Goal: Transaction & Acquisition: Purchase product/service

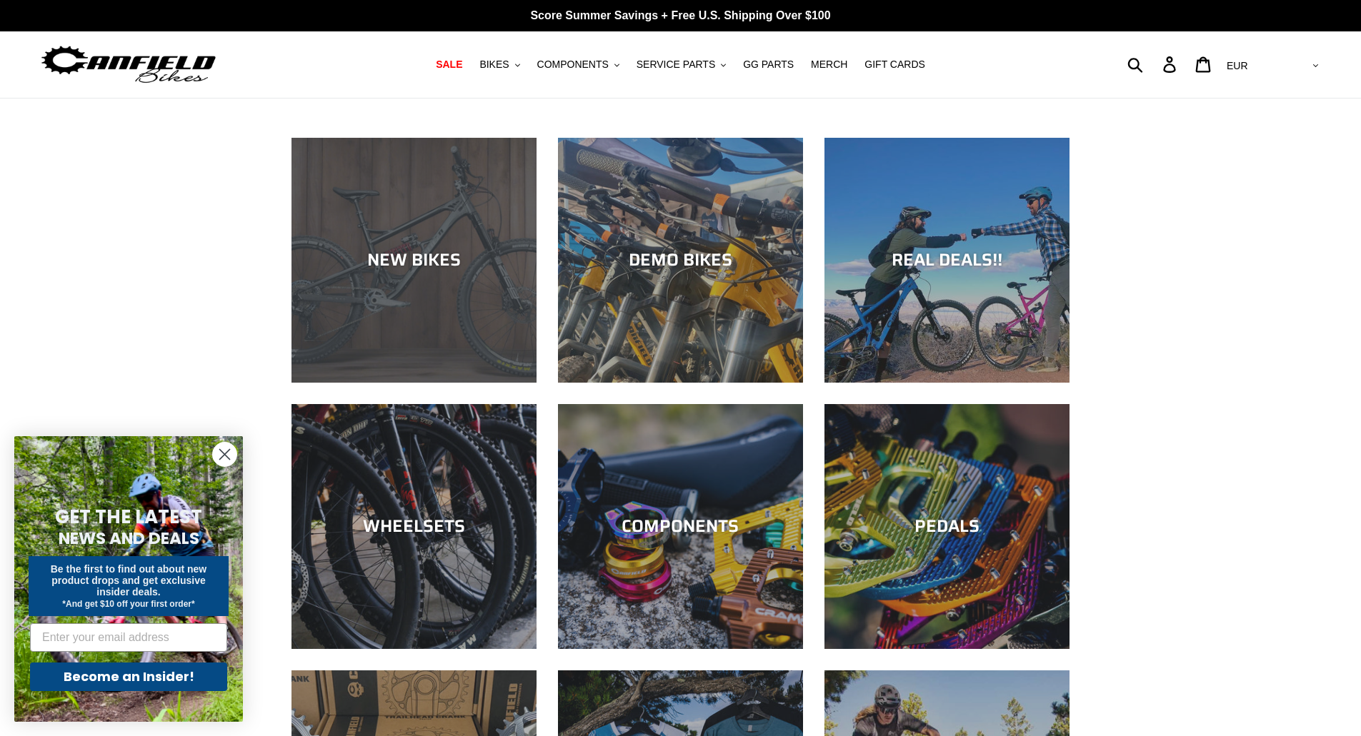
click at [464, 383] on div "NEW BIKES" at bounding box center [413, 383] width 245 height 0
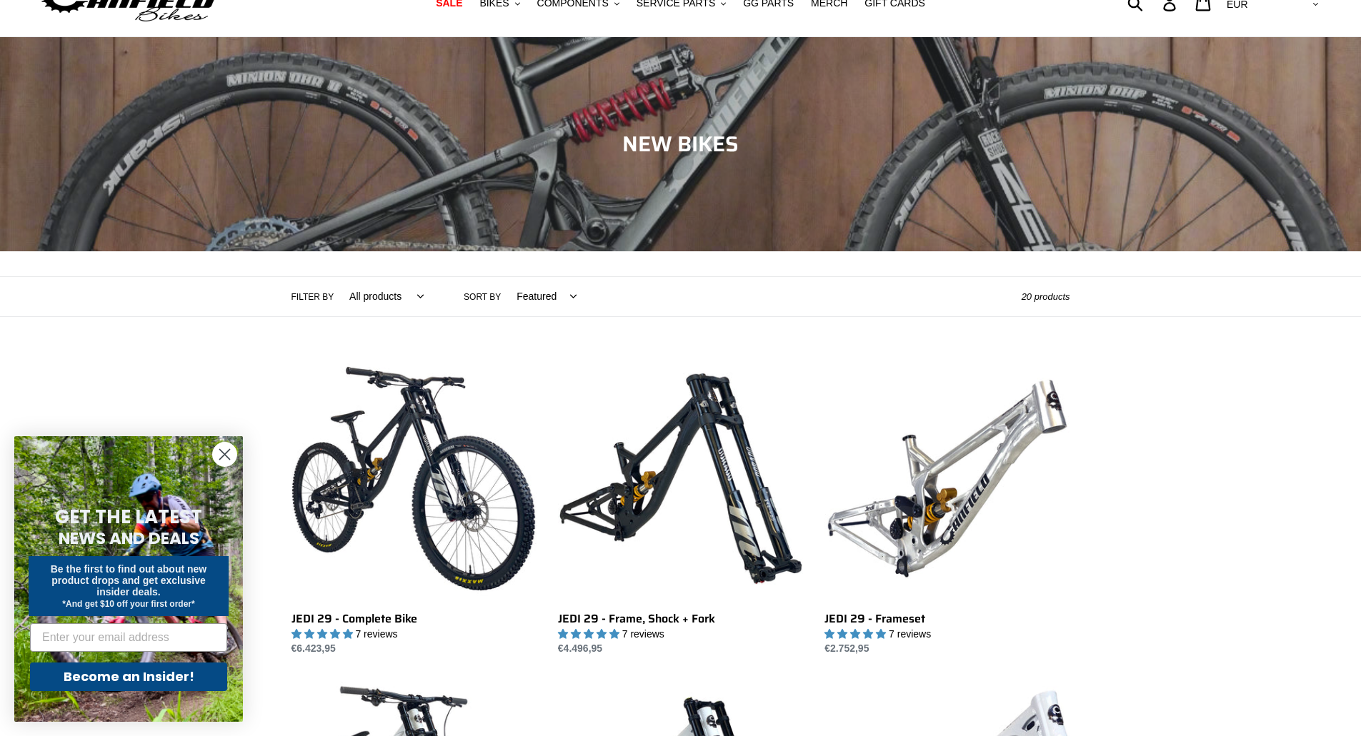
scroll to position [286, 0]
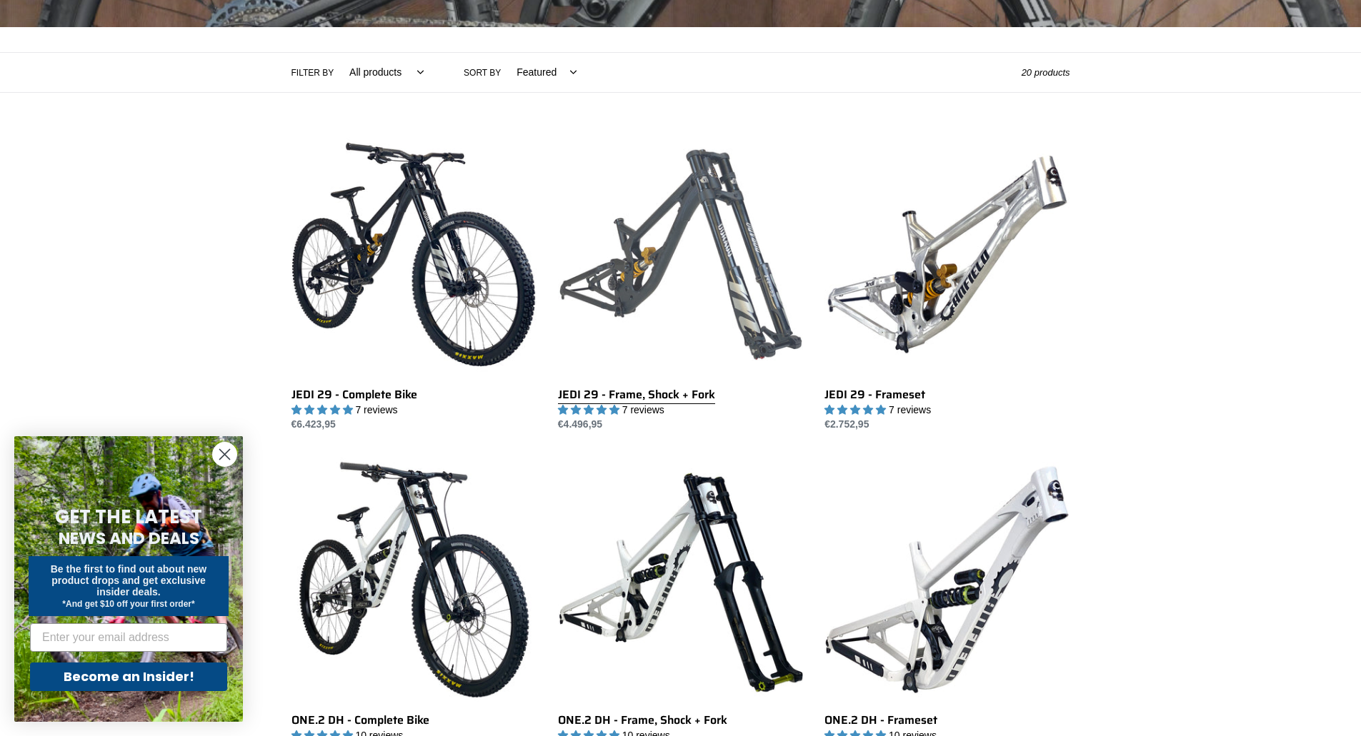
click at [734, 252] on link "JEDI 29 - Frame, Shock + Fork" at bounding box center [680, 282] width 245 height 301
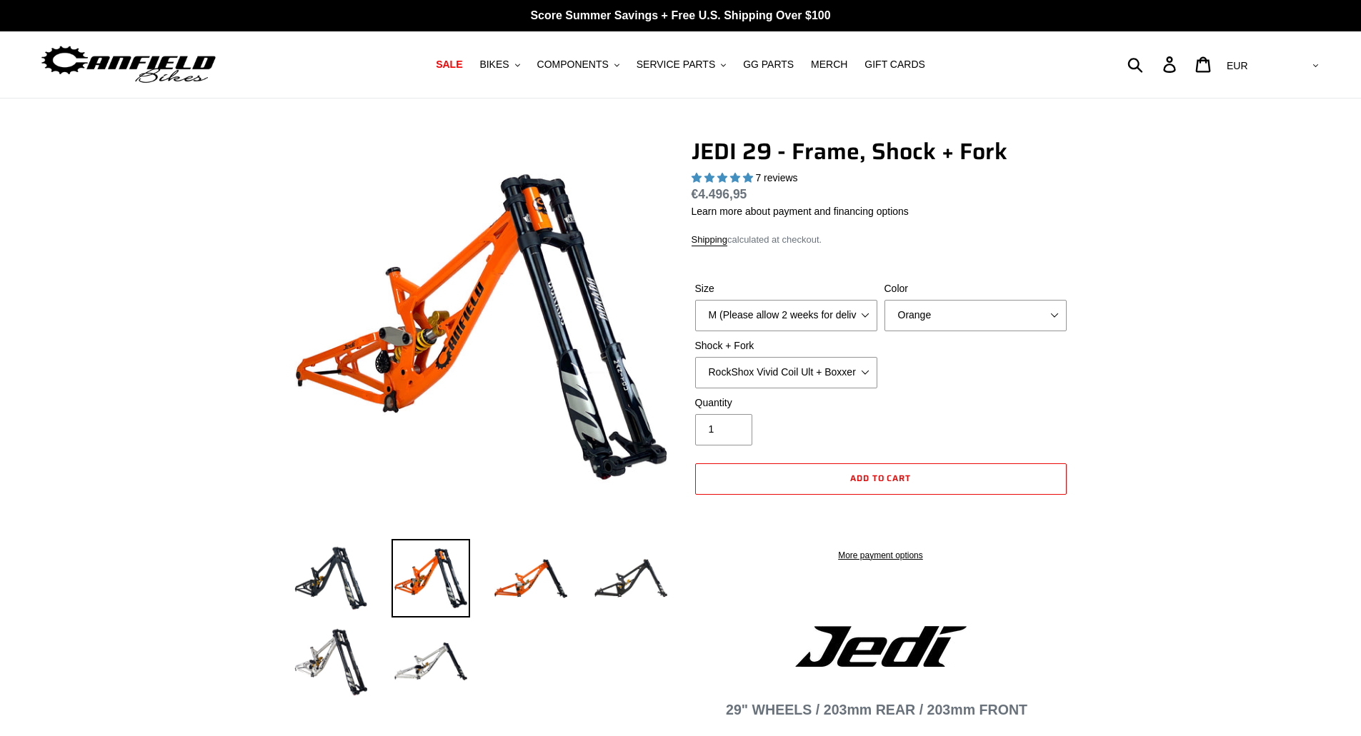
select select "highest-rating"
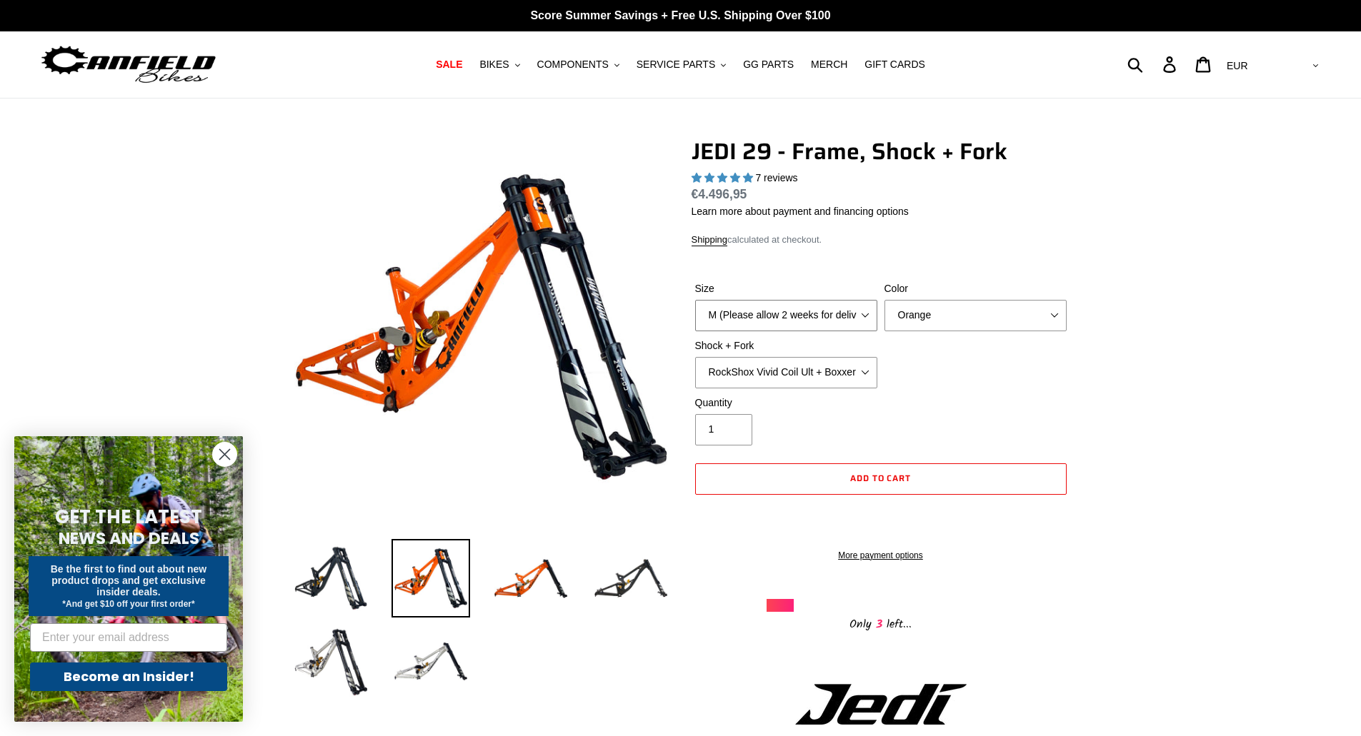
click at [828, 313] on select "M (Please allow 2 weeks for delivery) L (Please allow 2 weeks for delivery) XL" at bounding box center [786, 315] width 182 height 31
click at [948, 318] on select "Orange Stealth Black Raw" at bounding box center [975, 315] width 182 height 31
select select "Raw"
click at [884, 300] on select "Orange Stealth Black Raw" at bounding box center [975, 315] width 182 height 31
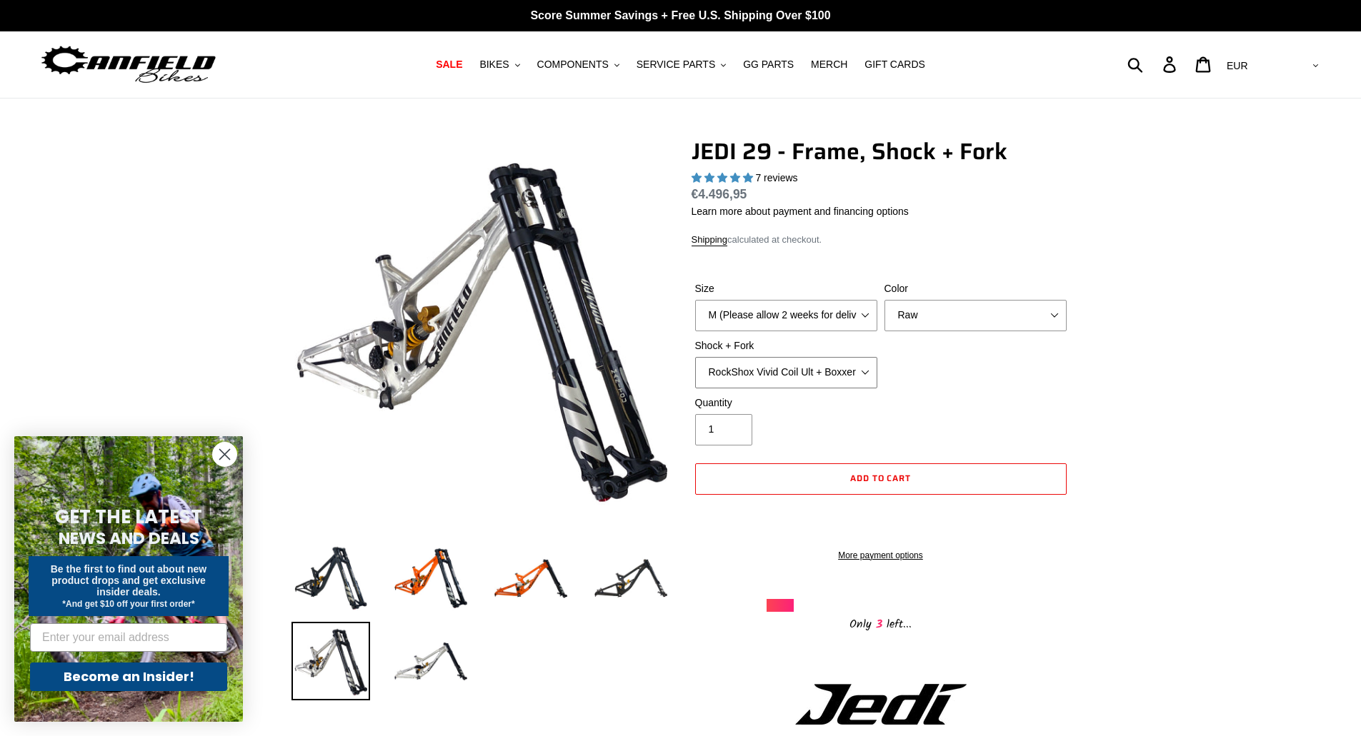
click at [780, 379] on select "RockShox Vivid Coil Ult + Boxxer RC2 C3 Ult Fox DHX2 250x75 + Fox 40 Float Grip…" at bounding box center [786, 372] width 182 height 31
select select "EXT Storia LOK V3 + EXT Vaia 200"
click at [695, 357] on select "RockShox Vivid Coil Ult + Boxxer RC2 C3 Ult Fox DHX2 250x75 + Fox 40 Float Grip…" at bounding box center [786, 372] width 182 height 31
click at [829, 367] on select "RockShox Vivid Coil Ult + Boxxer RC2 C3 Ult Fox DHX2 250x75 + Fox 40 Float Grip…" at bounding box center [786, 372] width 182 height 31
click at [994, 374] on div "Size M (Please allow 2 weeks for delivery) L (Please allow 2 weeks for delivery…" at bounding box center [880, 338] width 379 height 114
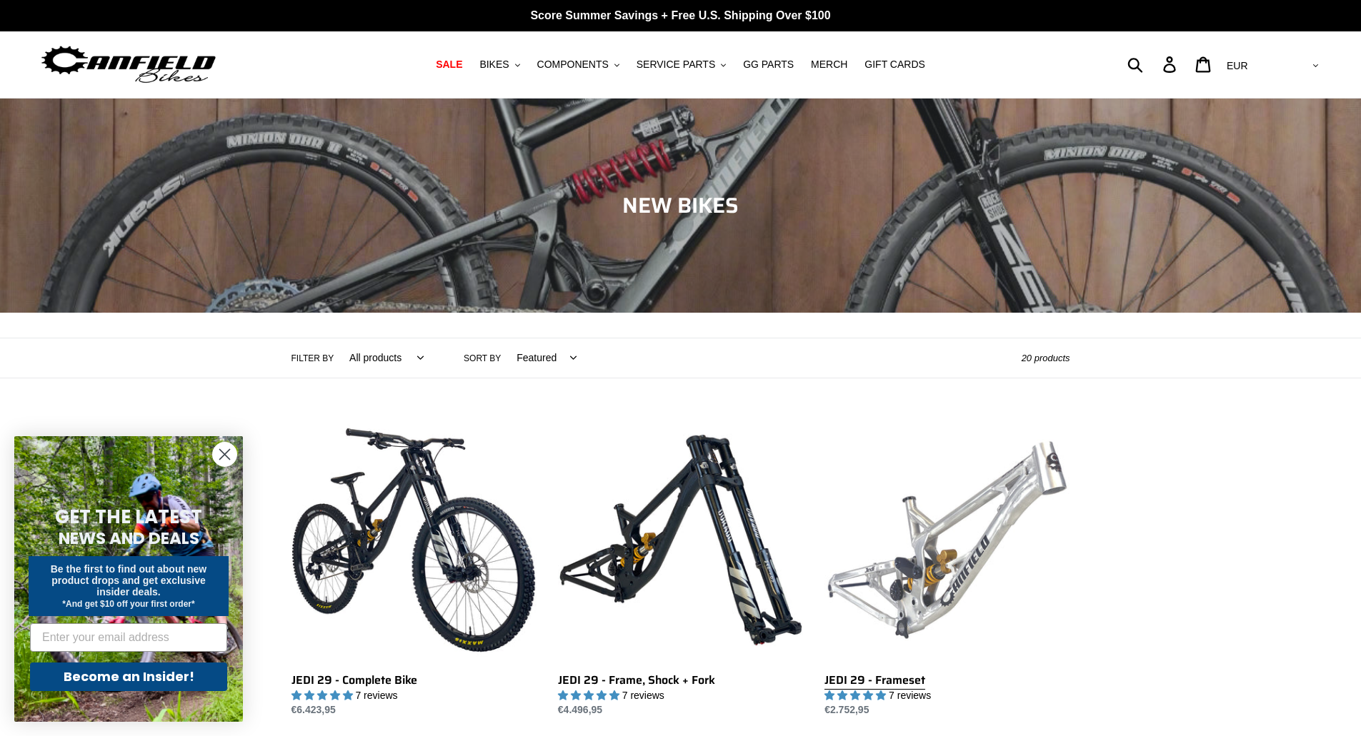
click at [976, 502] on link "JEDI 29 - Frameset" at bounding box center [946, 568] width 245 height 301
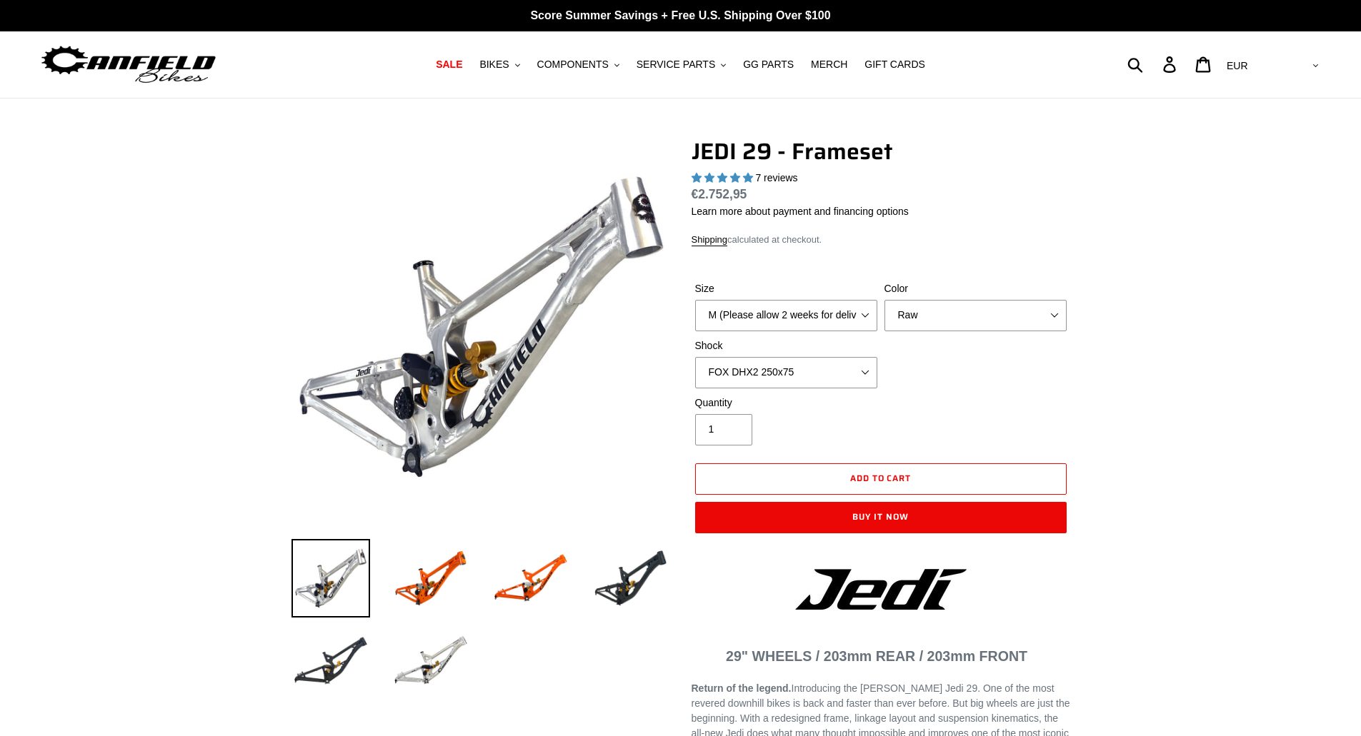
select select "highest-rating"
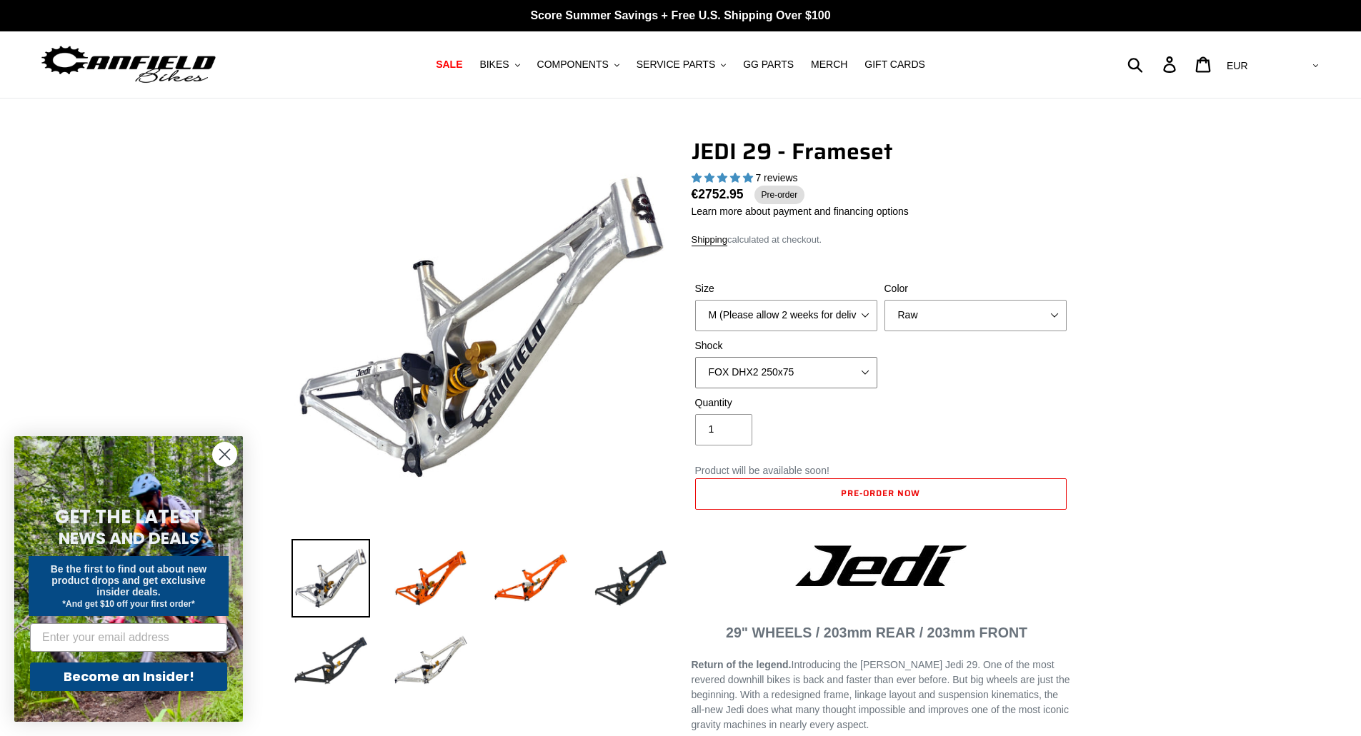
click at [761, 367] on select "No Shock FOX DHX2 250x75 RockShox Vivid Ultimate DH 250x75 EXT e-Storia LOX V3" at bounding box center [786, 372] width 182 height 31
select select "No Shock"
click at [695, 357] on select "No Shock FOX DHX2 250x75 RockShox Vivid Ultimate DH 250x75 EXT e-Storia LOX V3" at bounding box center [786, 372] width 182 height 31
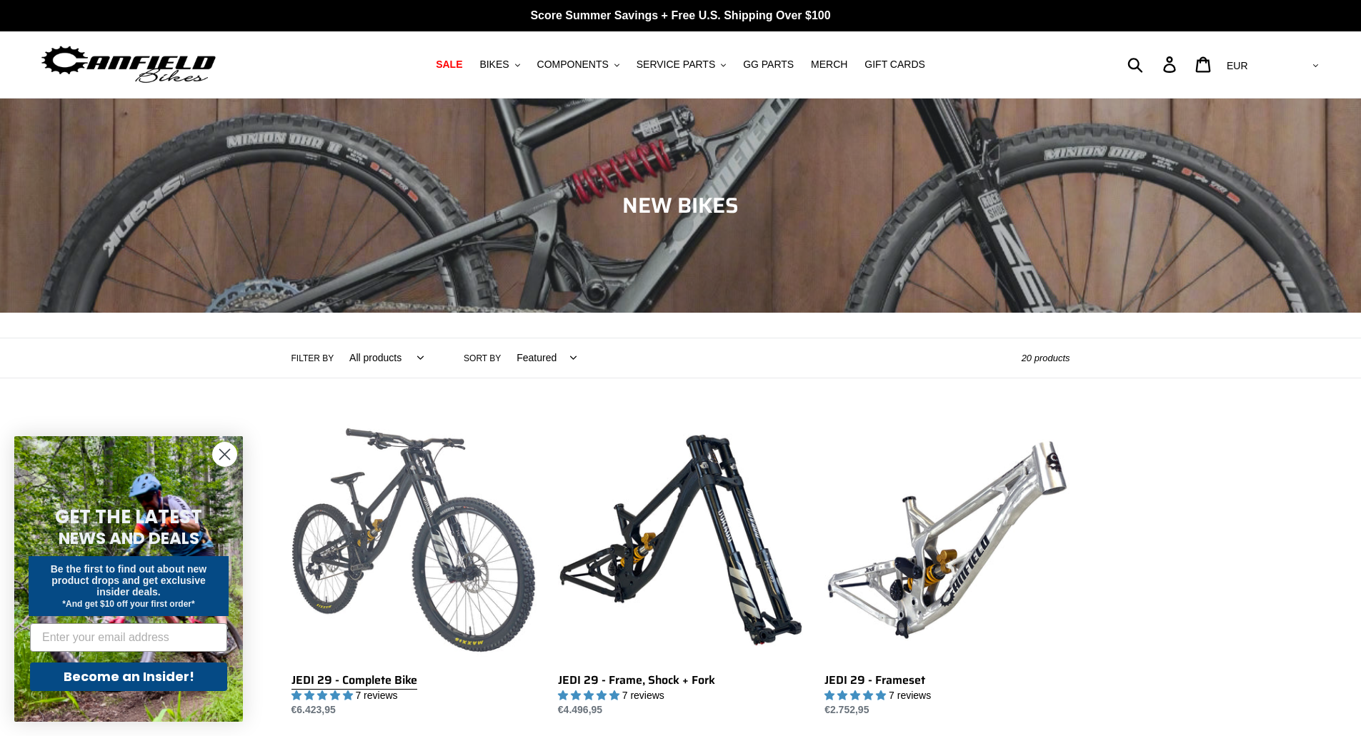
click at [469, 522] on link "JEDI 29 - Complete Bike" at bounding box center [413, 568] width 245 height 301
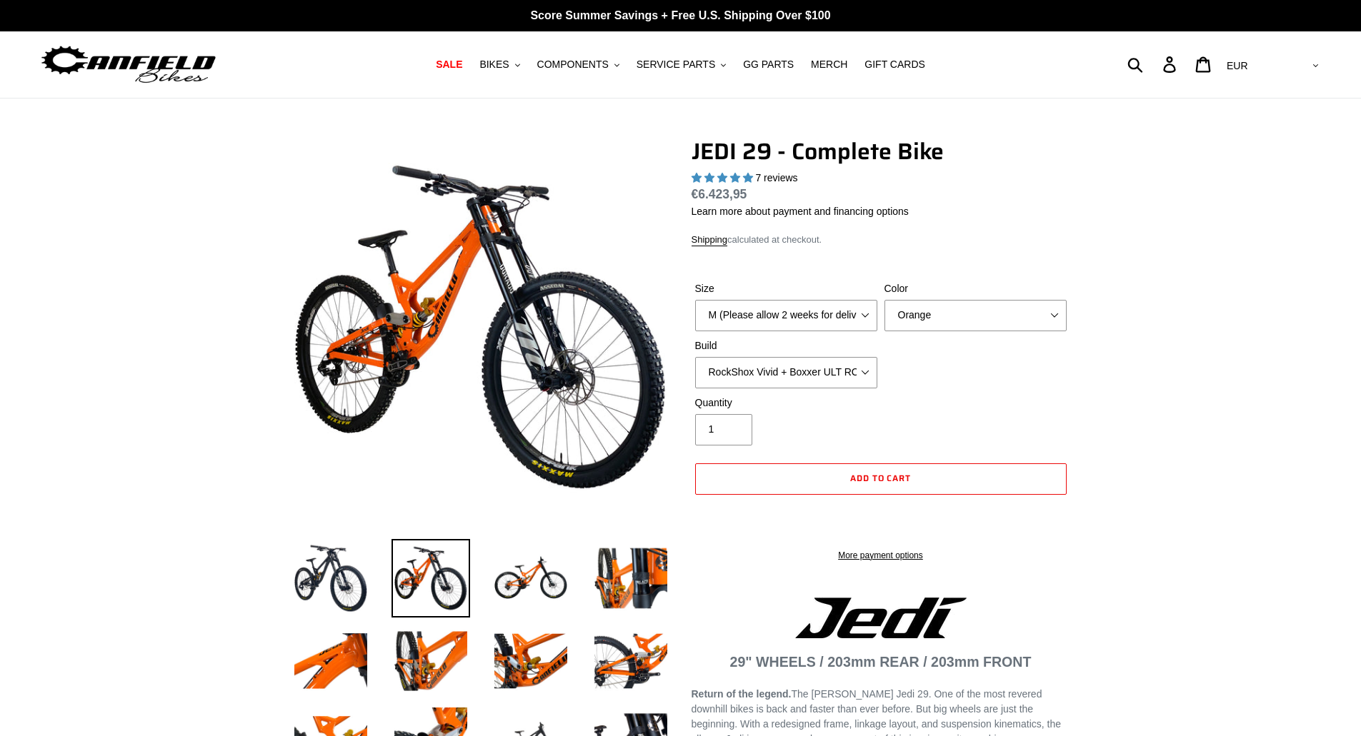
select select "highest-rating"
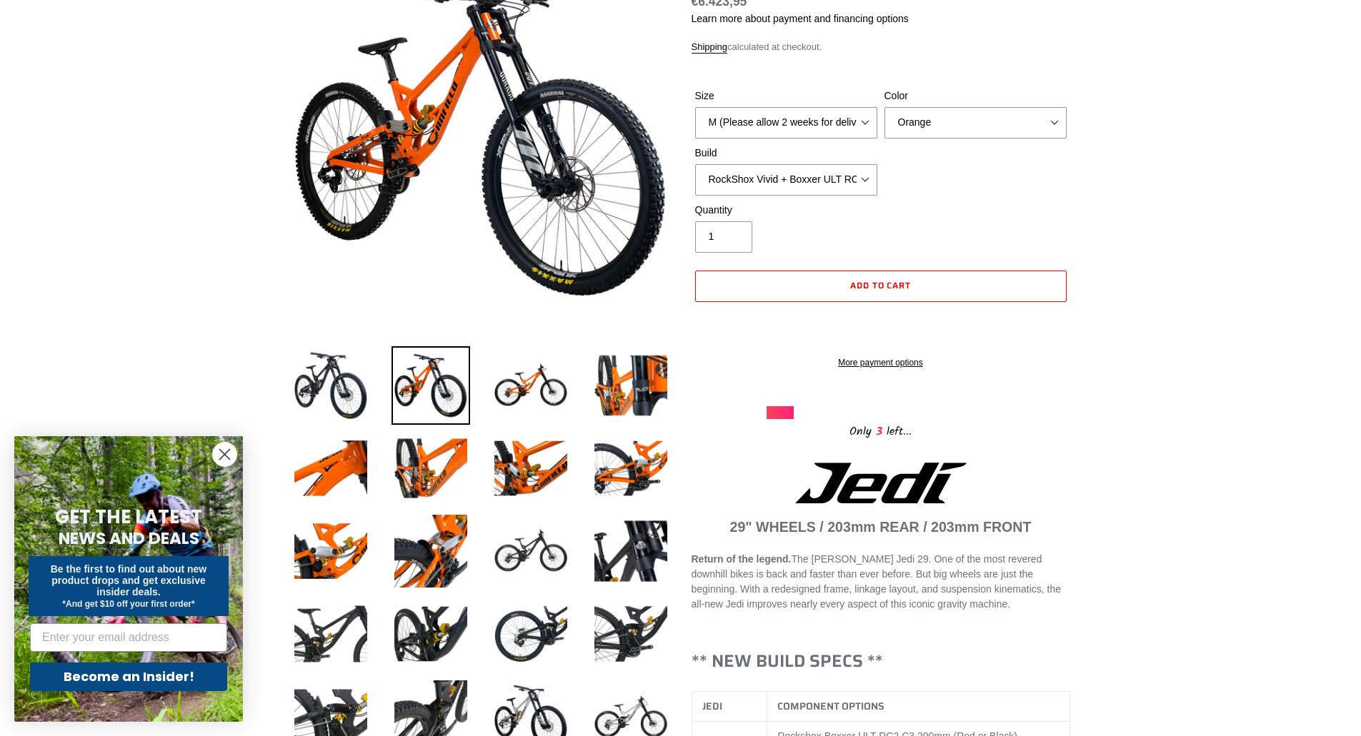
scroll to position [214, 0]
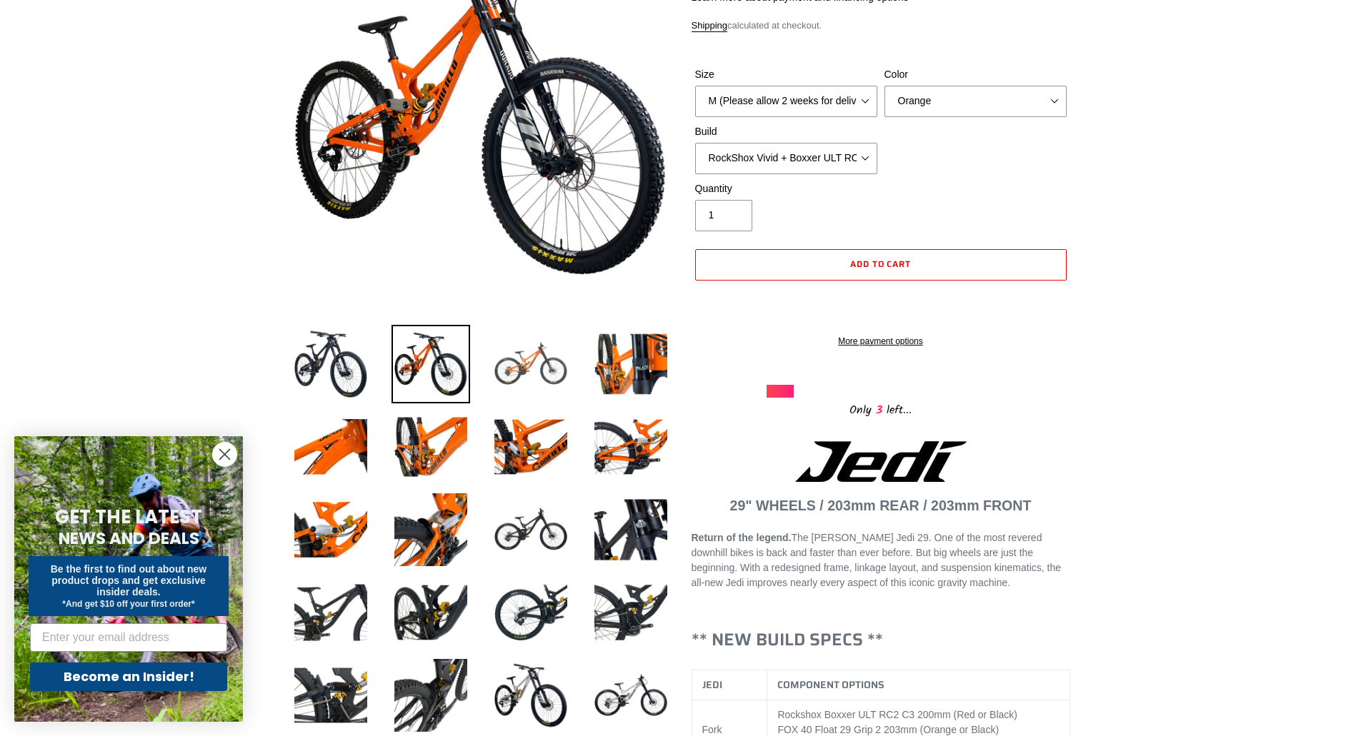
click at [536, 369] on img at bounding box center [530, 364] width 79 height 79
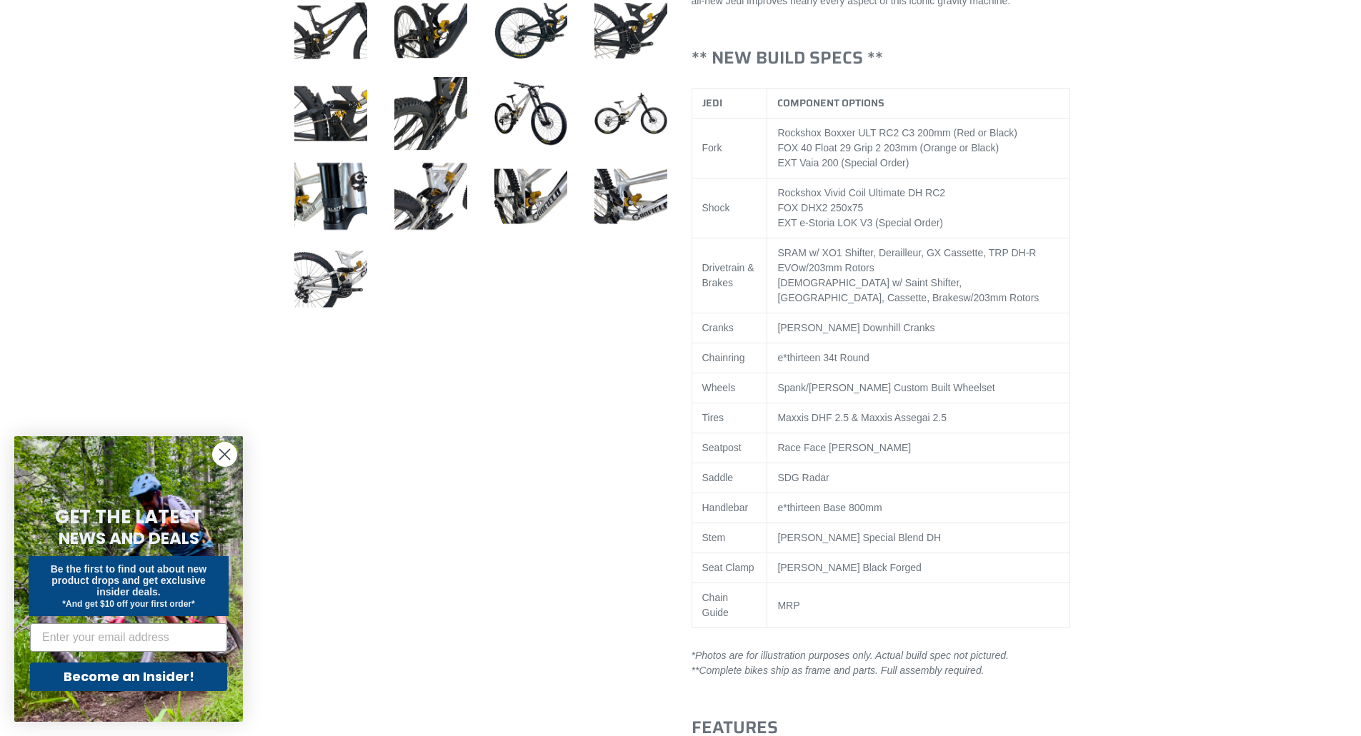
scroll to position [929, 0]
